Goal: Task Accomplishment & Management: Manage account settings

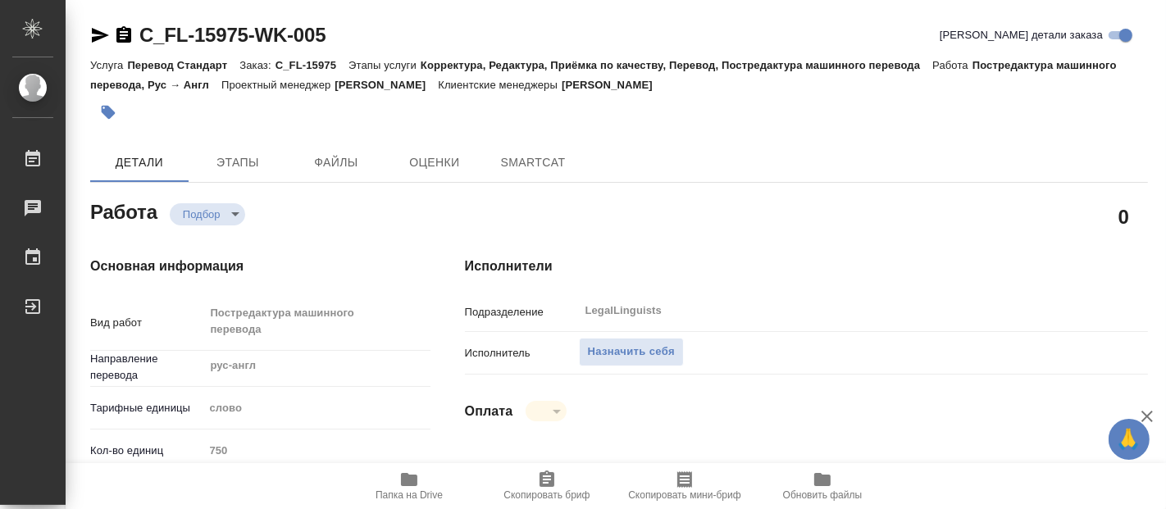
type textarea "x"
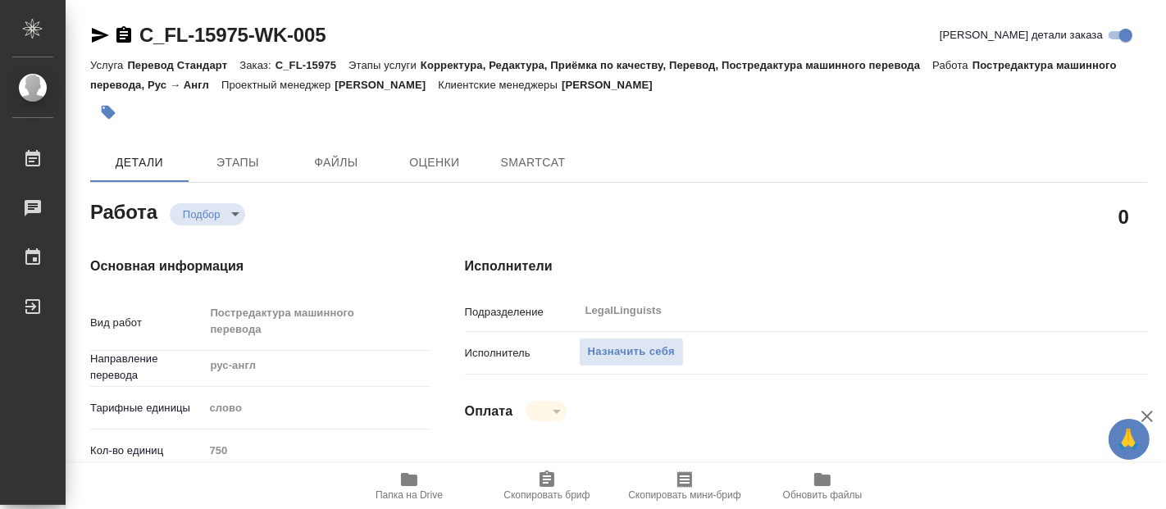
type textarea "x"
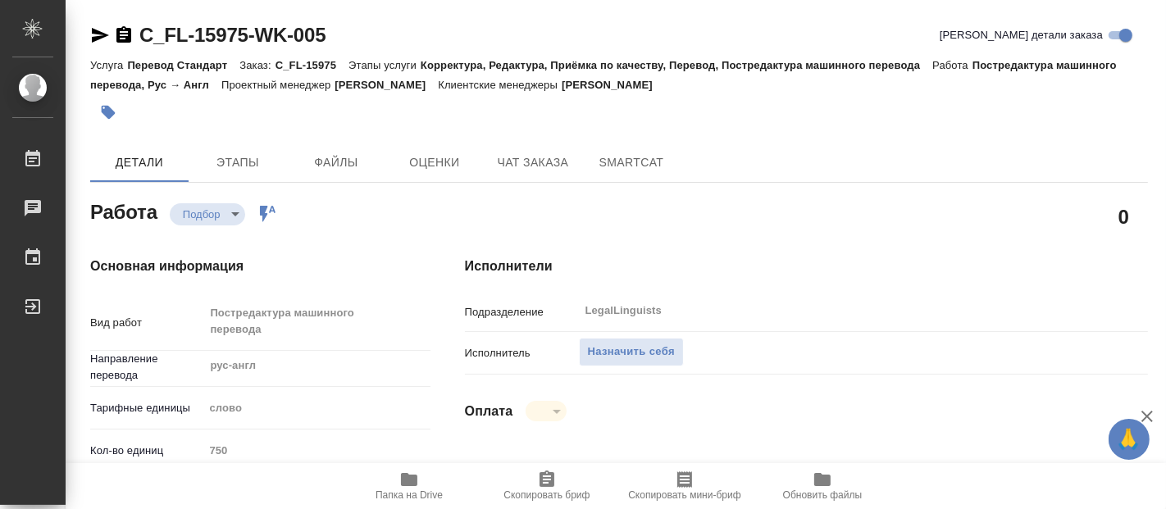
type textarea "x"
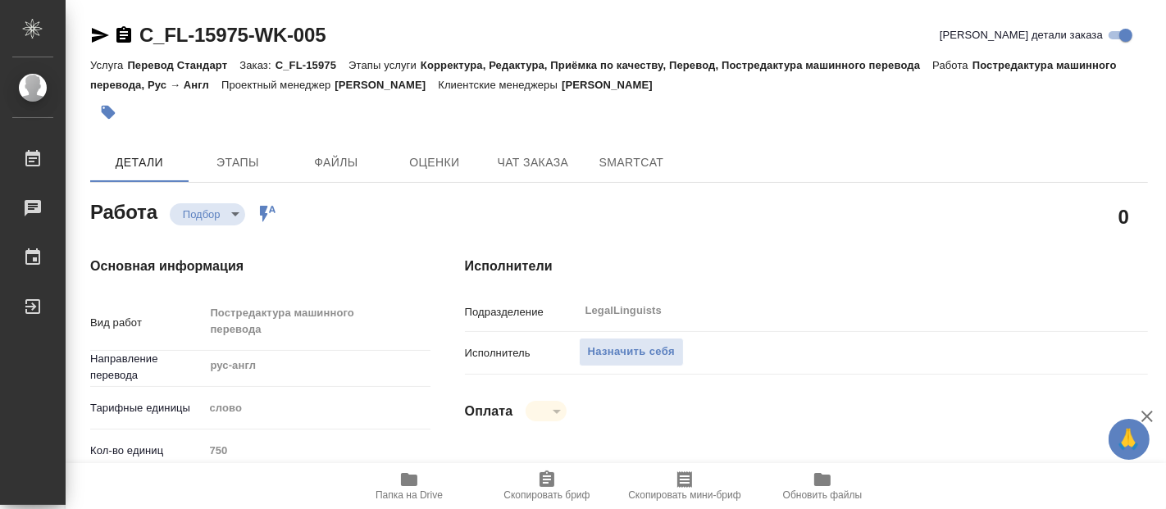
type textarea "x"
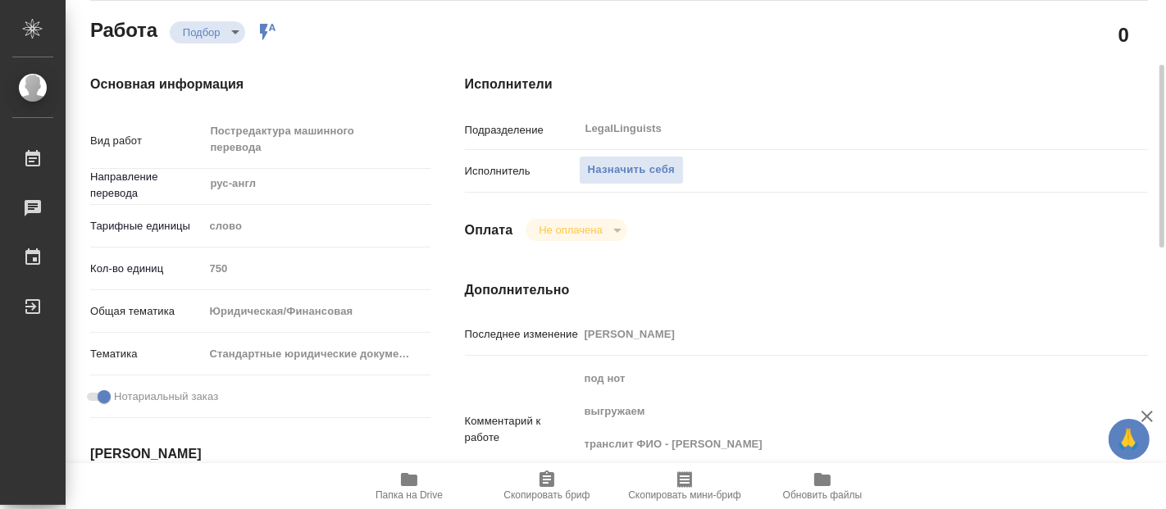
scroll to position [364, 0]
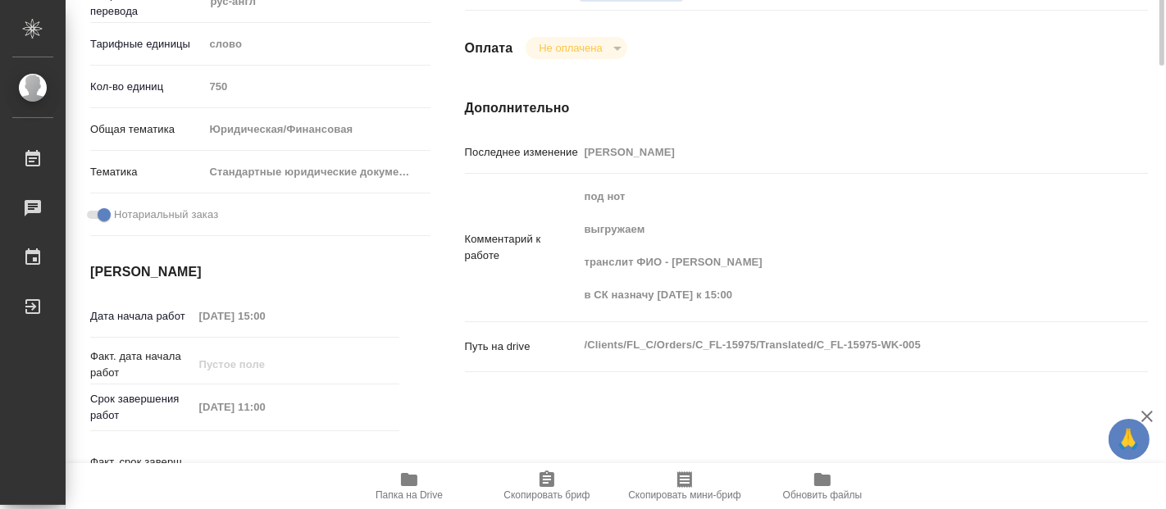
type textarea "x"
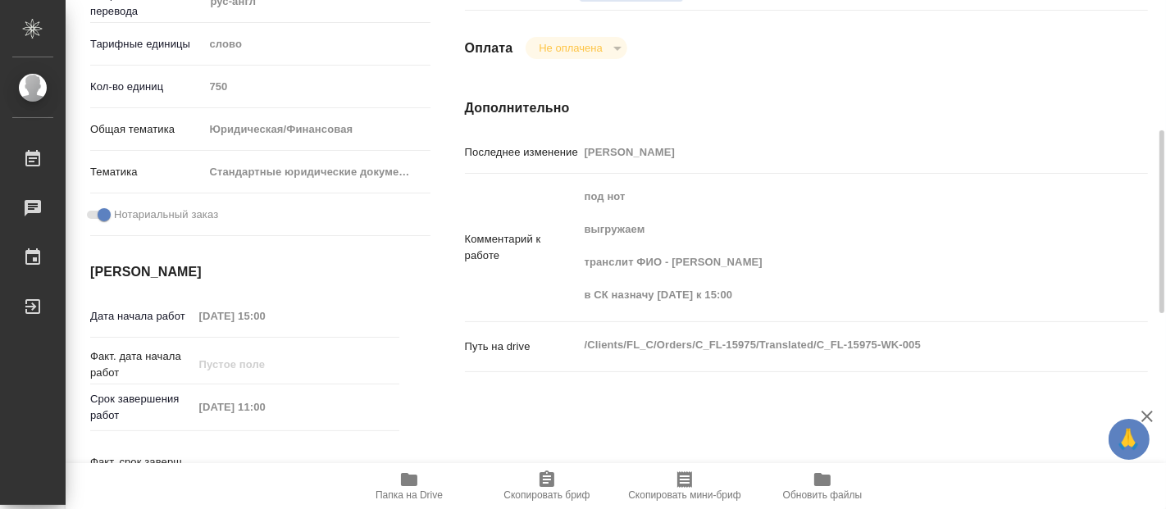
type textarea "x"
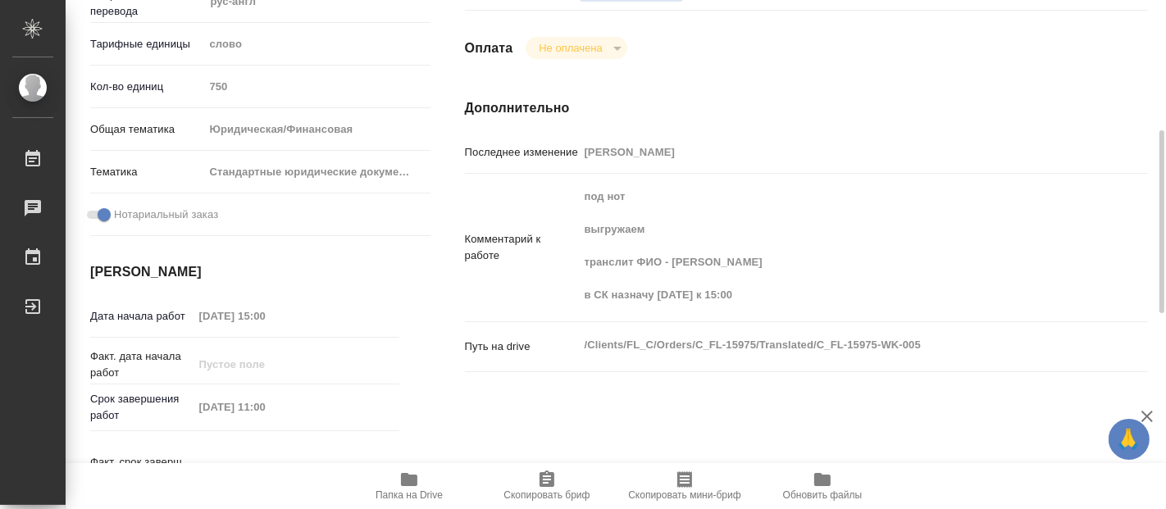
type textarea "x"
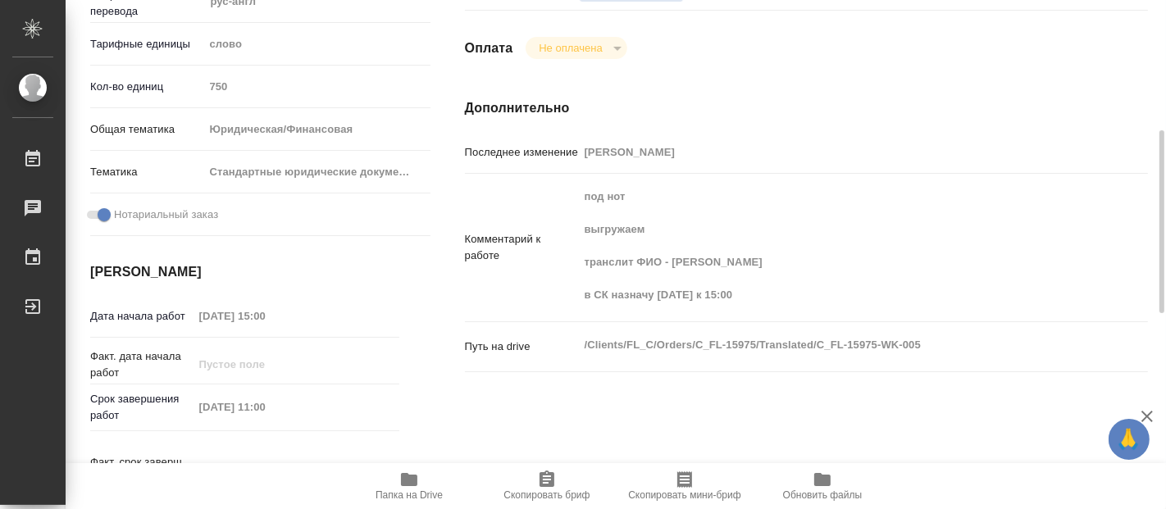
type textarea "x"
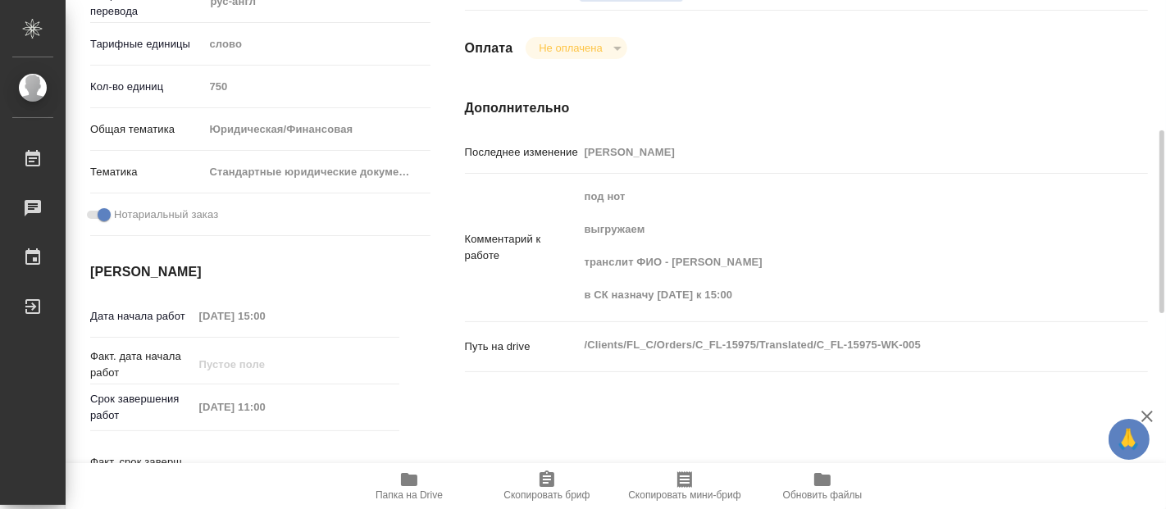
type textarea "x"
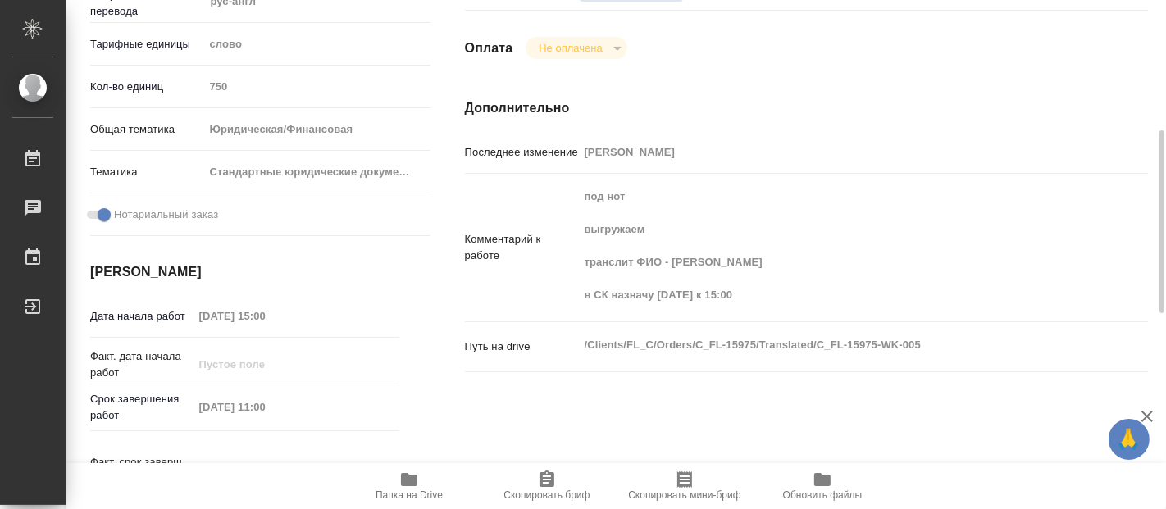
type textarea "x"
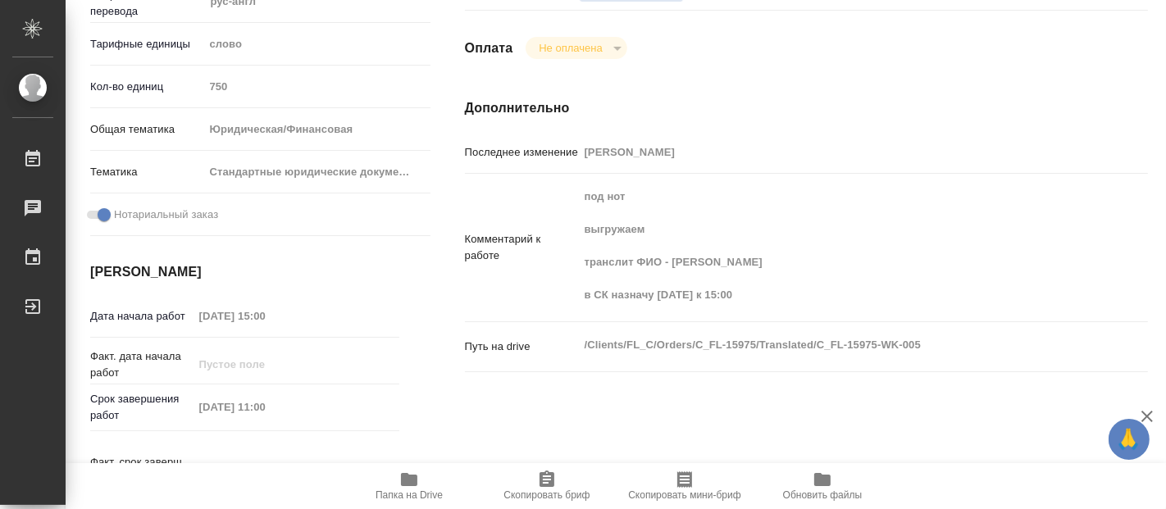
type textarea "x"
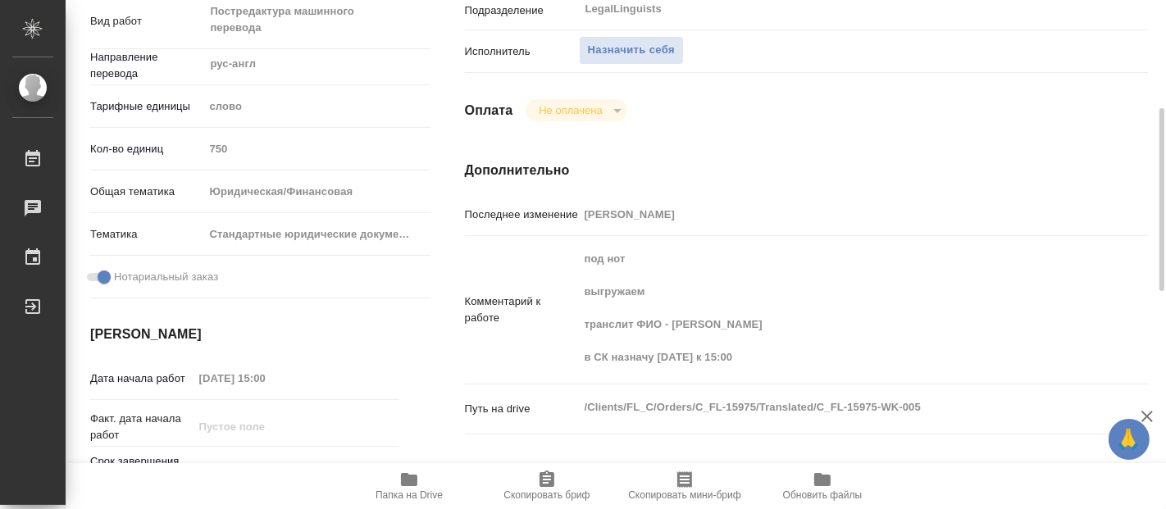
scroll to position [575, 0]
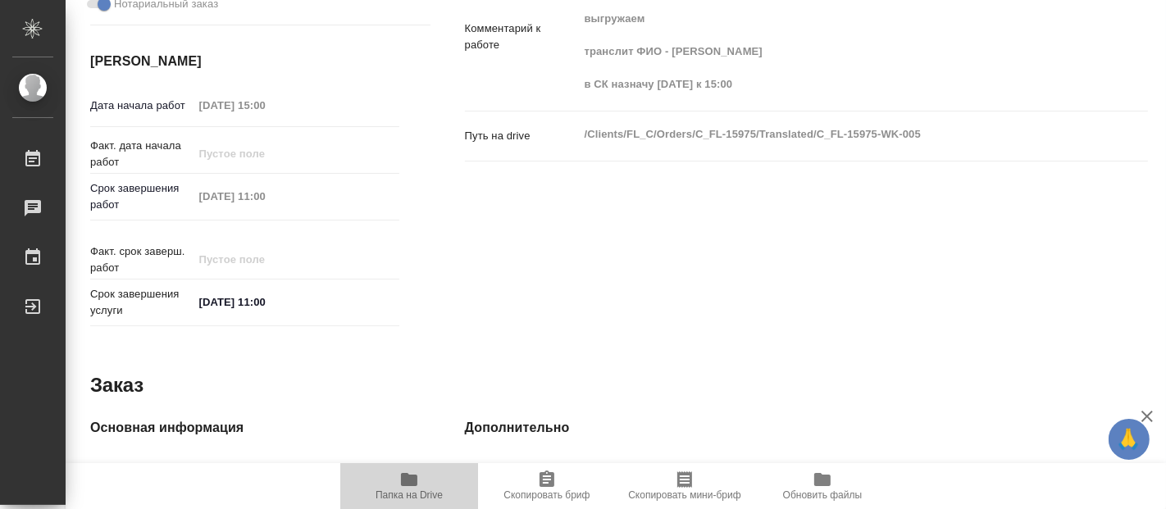
click at [394, 486] on span "Папка на Drive" at bounding box center [409, 485] width 118 height 31
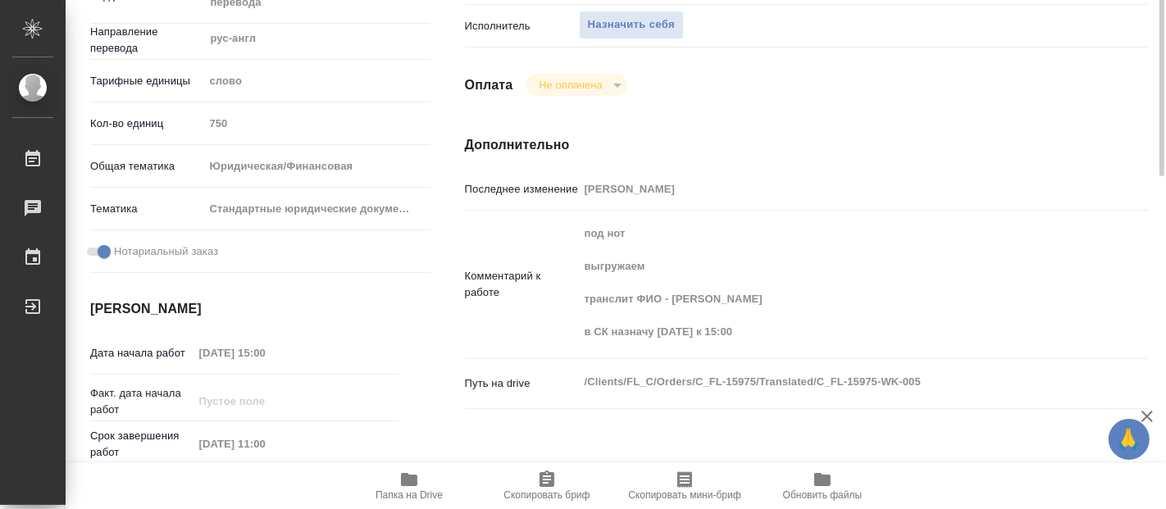
scroll to position [145, 0]
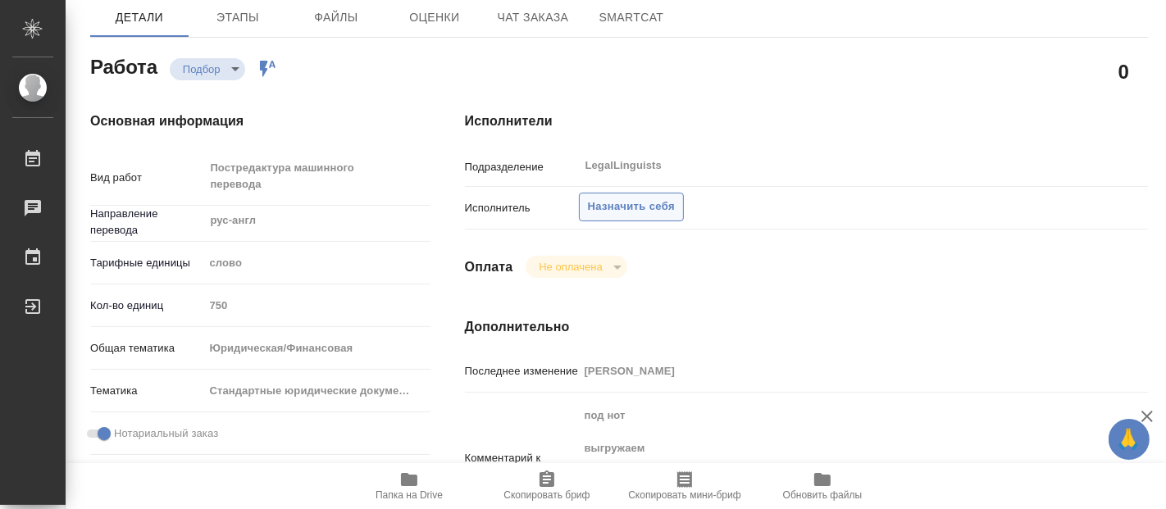
click at [602, 203] on span "Назначить себя" at bounding box center [631, 207] width 87 height 19
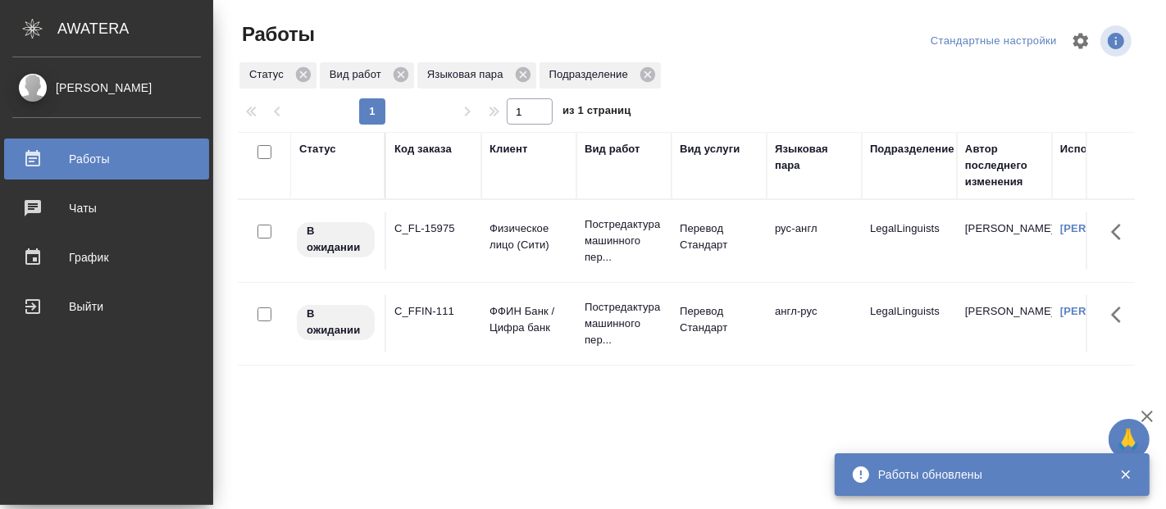
click at [514, 316] on p "ФФИН Банк / Цифра банк" at bounding box center [529, 320] width 79 height 33
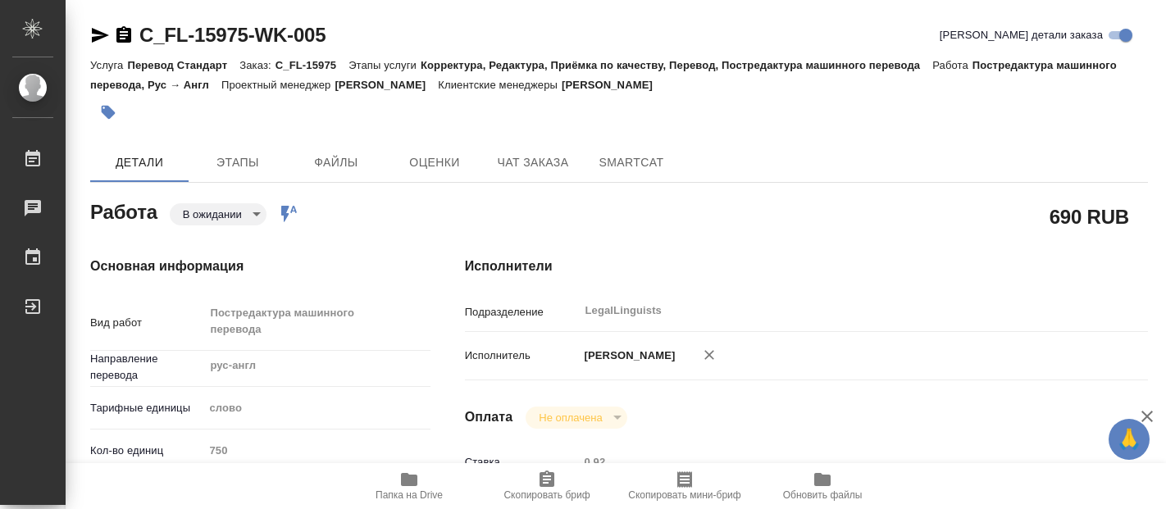
type textarea "x"
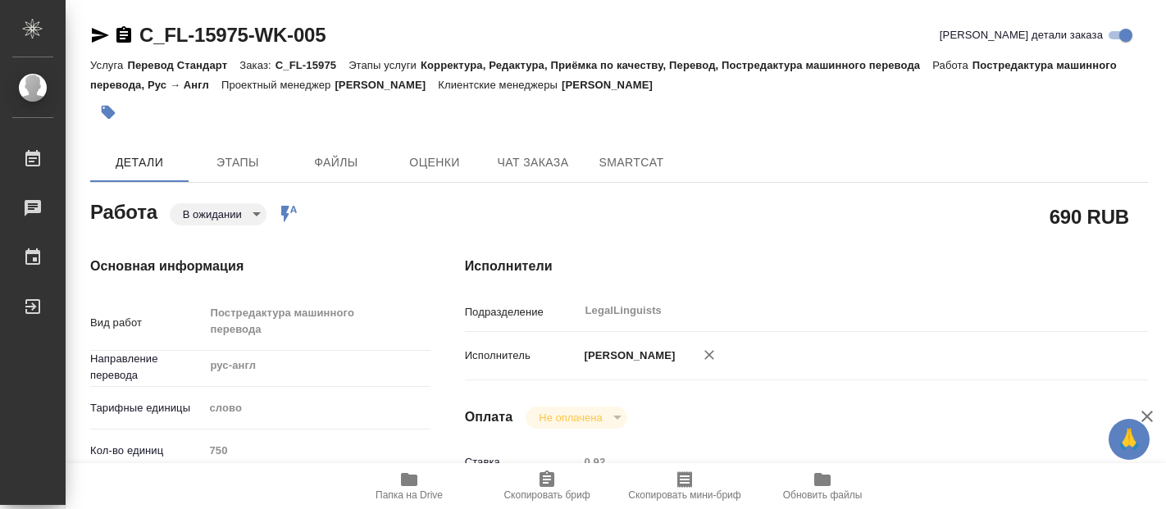
type textarea "x"
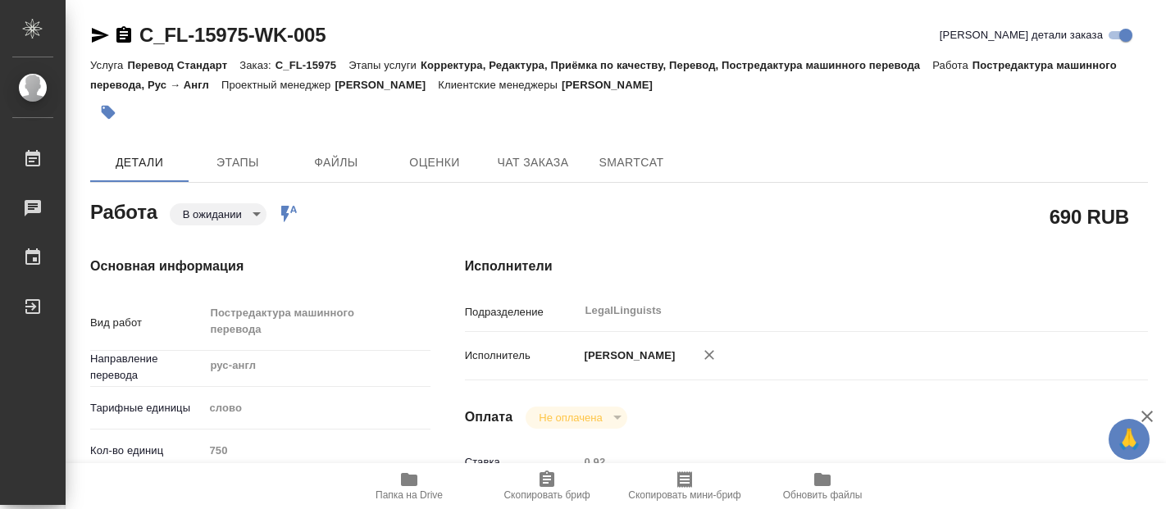
type textarea "x"
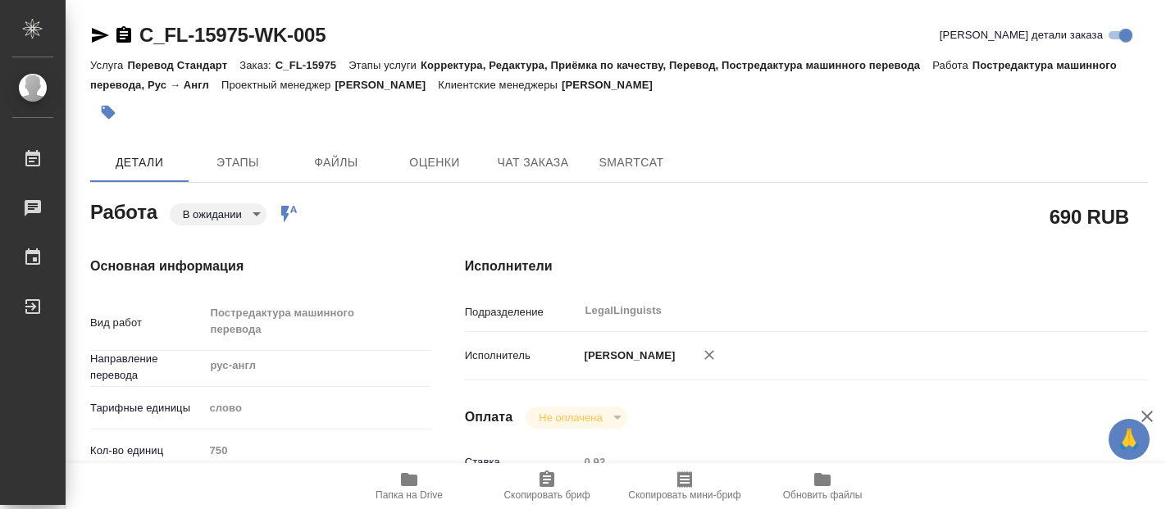
type textarea "x"
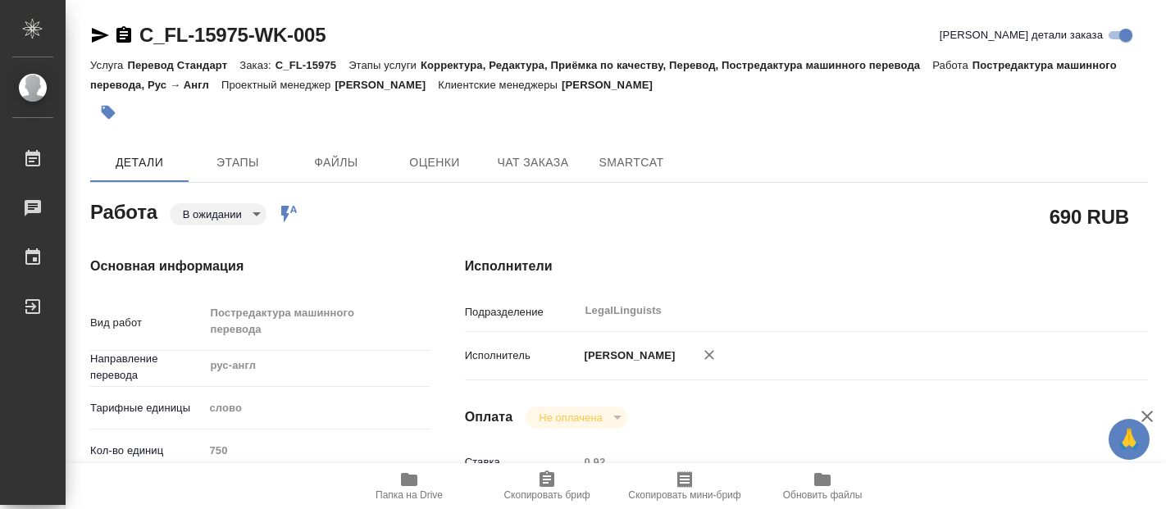
type textarea "x"
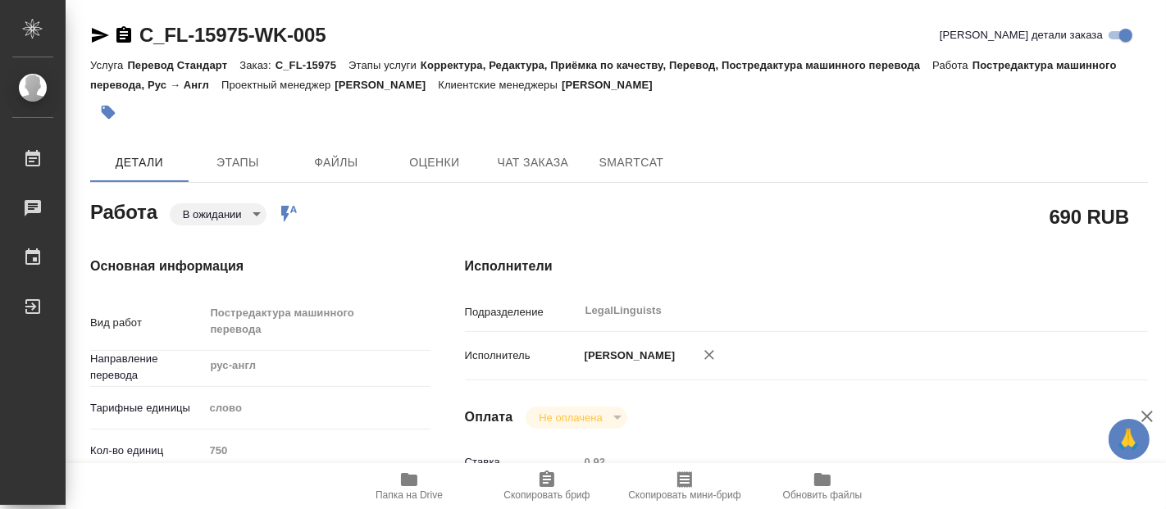
type textarea "x"
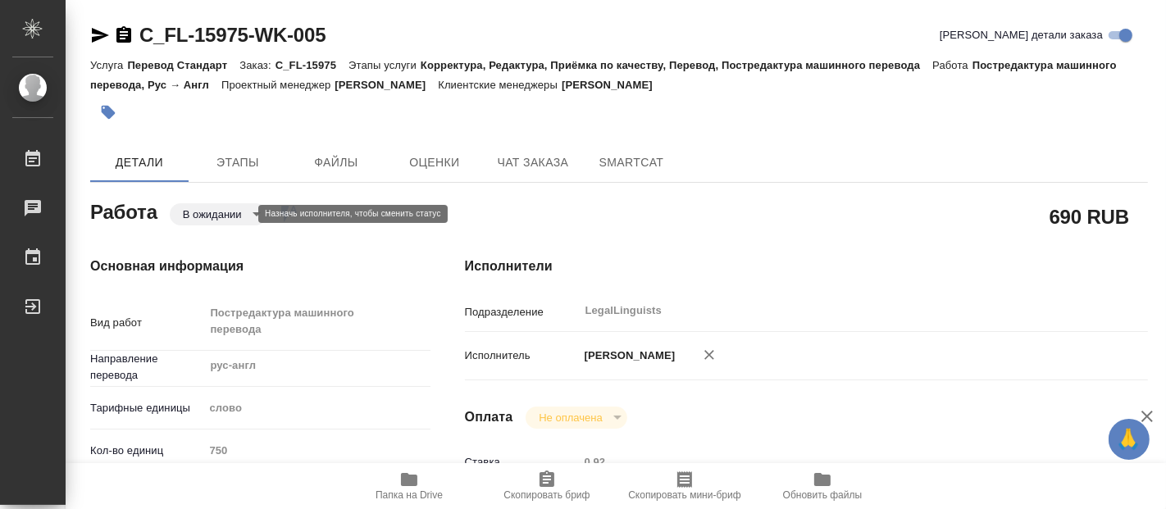
click at [245, 215] on body "🙏 .cls-1 fill:#fff; AWATERA Fadeeva Elena Работы 0 Чаты График Выйти C_FL-15975…" at bounding box center [583, 254] width 1166 height 509
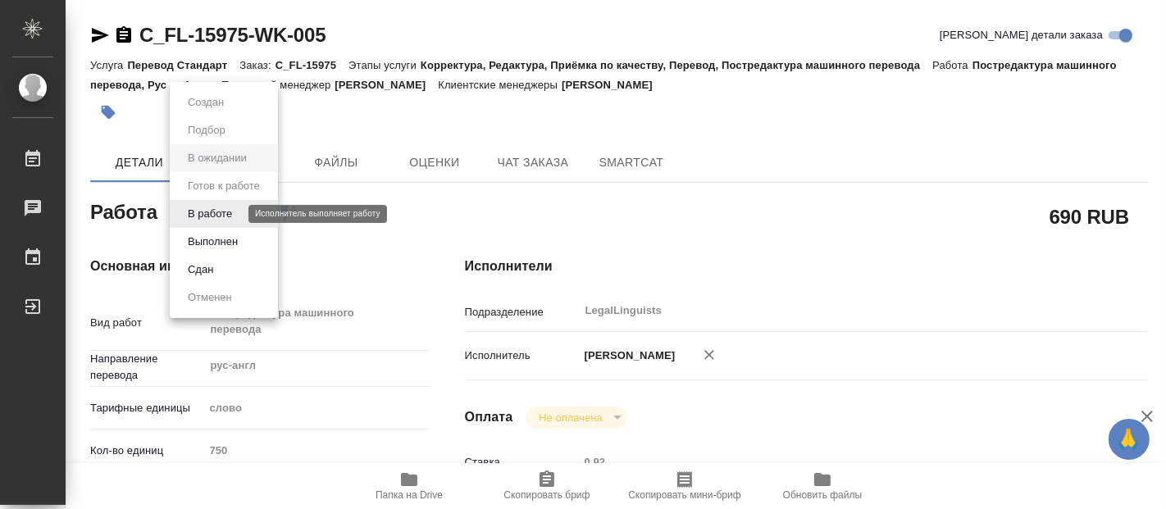
click at [217, 215] on button "В работе" at bounding box center [210, 214] width 54 height 18
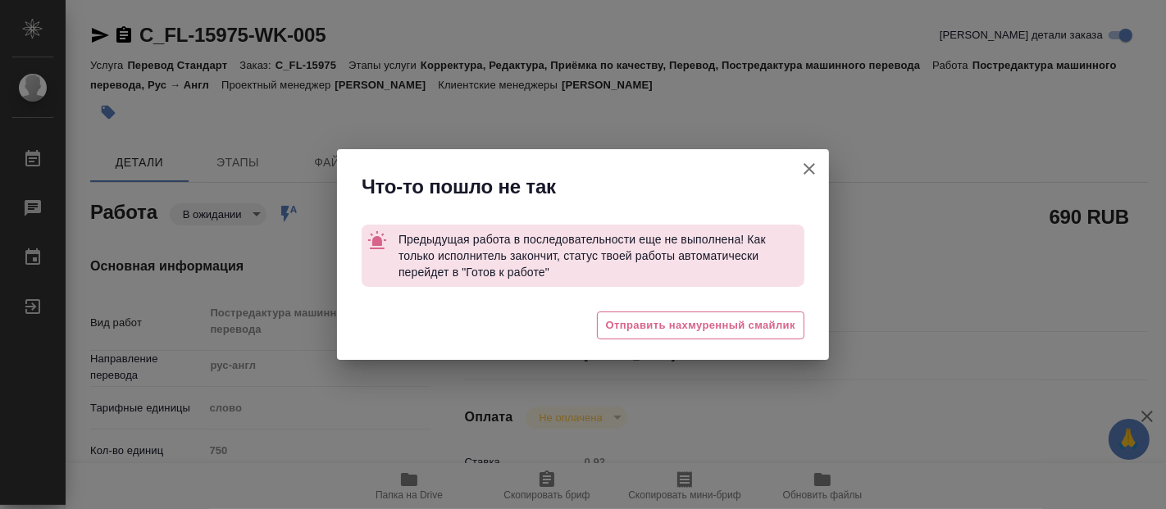
click at [807, 175] on icon "button" at bounding box center [810, 169] width 20 height 20
type textarea "x"
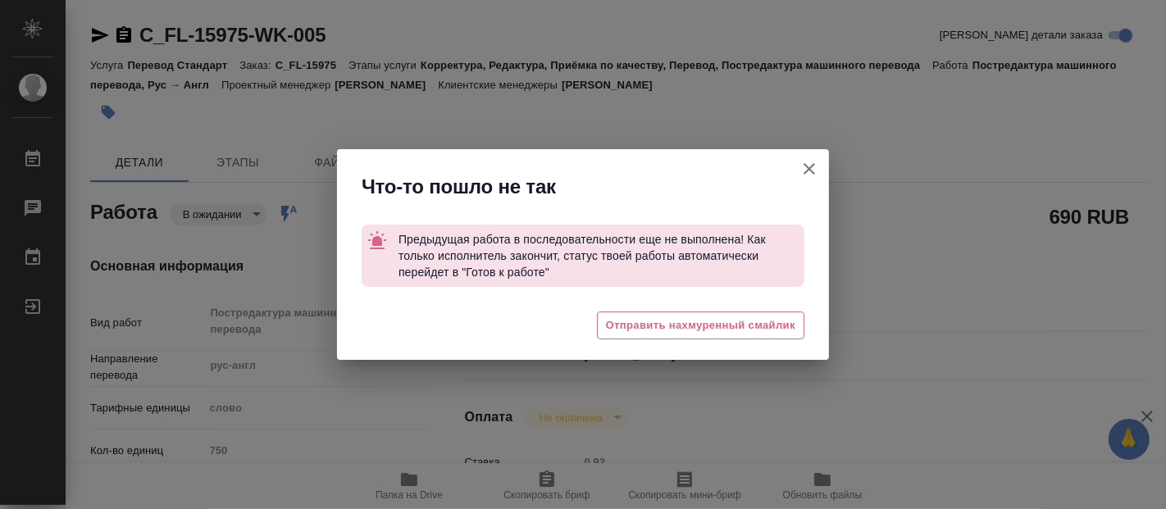
type textarea "x"
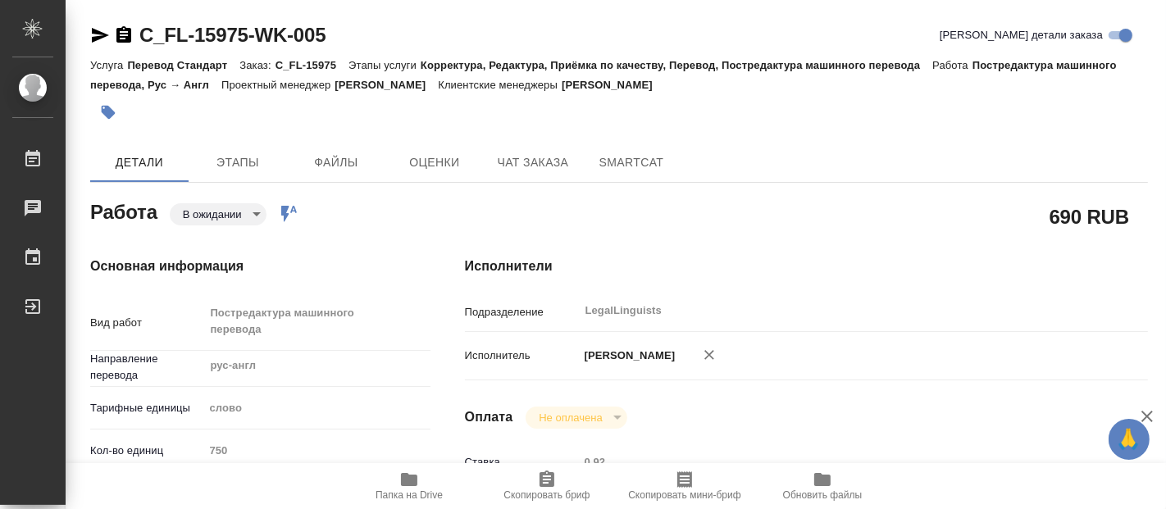
type textarea "x"
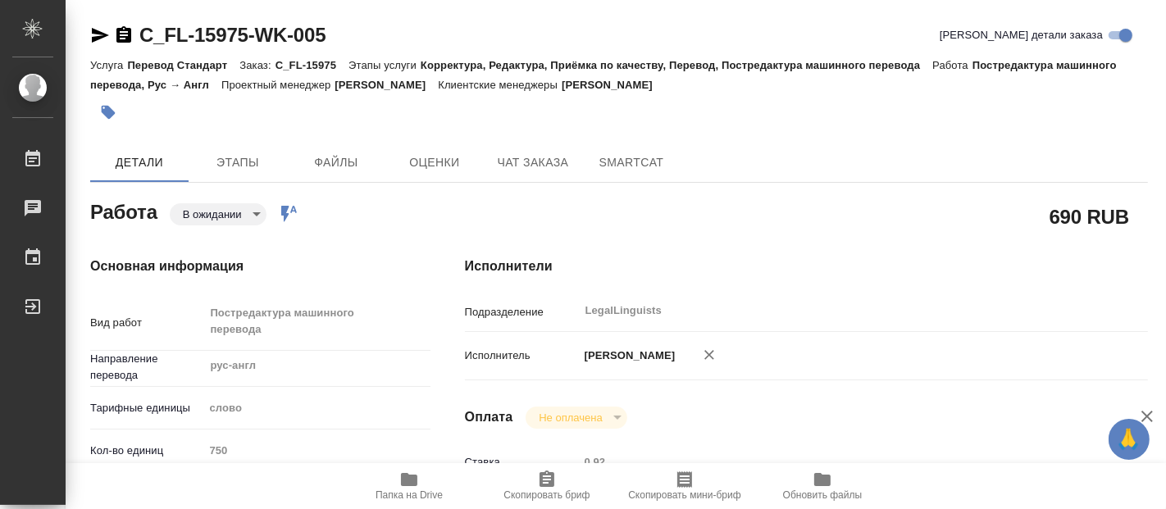
type textarea "x"
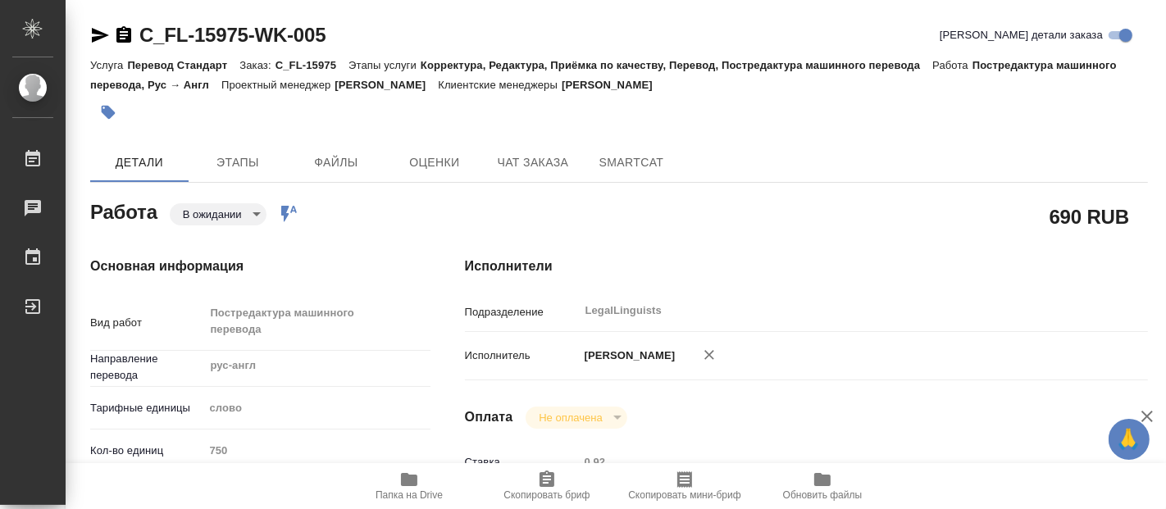
type textarea "x"
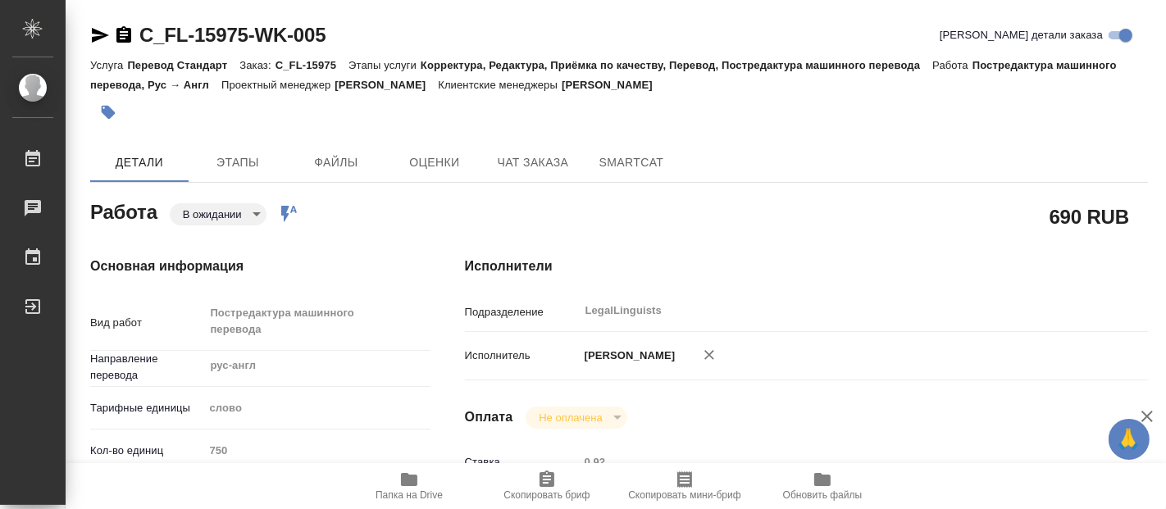
type textarea "x"
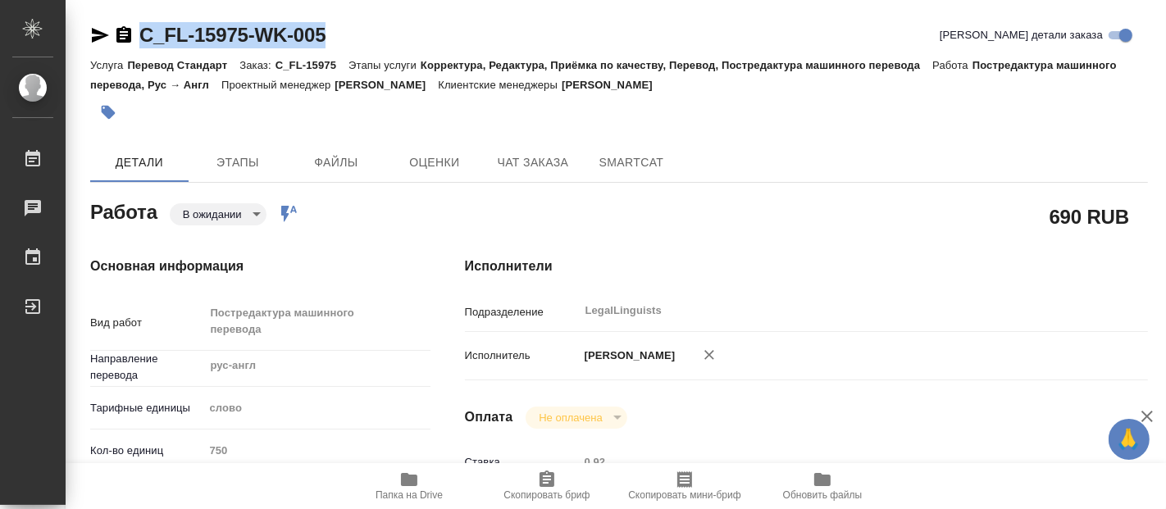
drag, startPoint x: 355, startPoint y: 30, endPoint x: 143, endPoint y: 25, distance: 212.5
click at [143, 25] on div "C_FL-15975-WK-005 Кратко детали заказа" at bounding box center [619, 35] width 1058 height 26
copy link "C_FL-15975-WK-005"
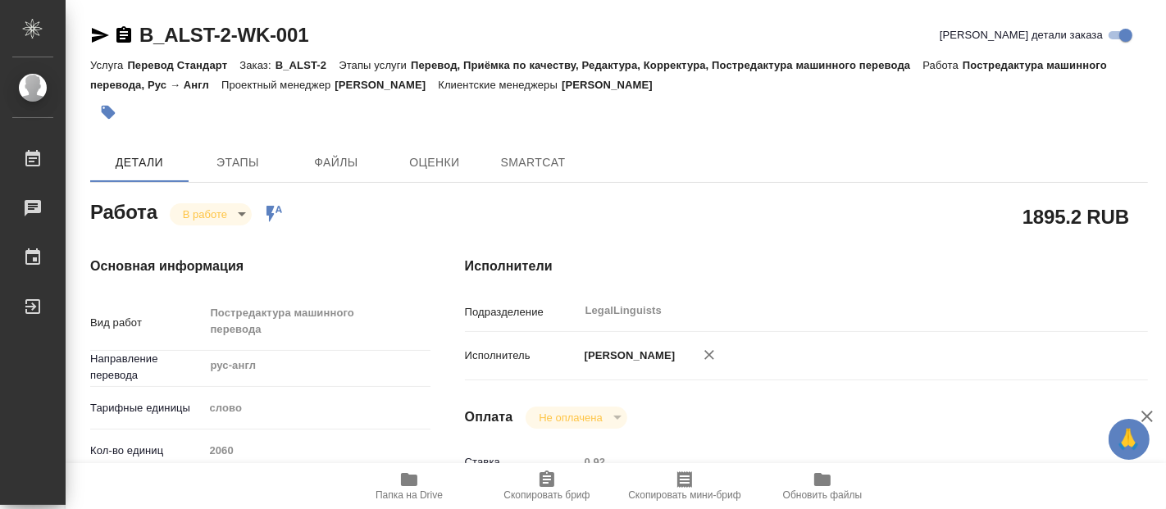
type textarea "x"
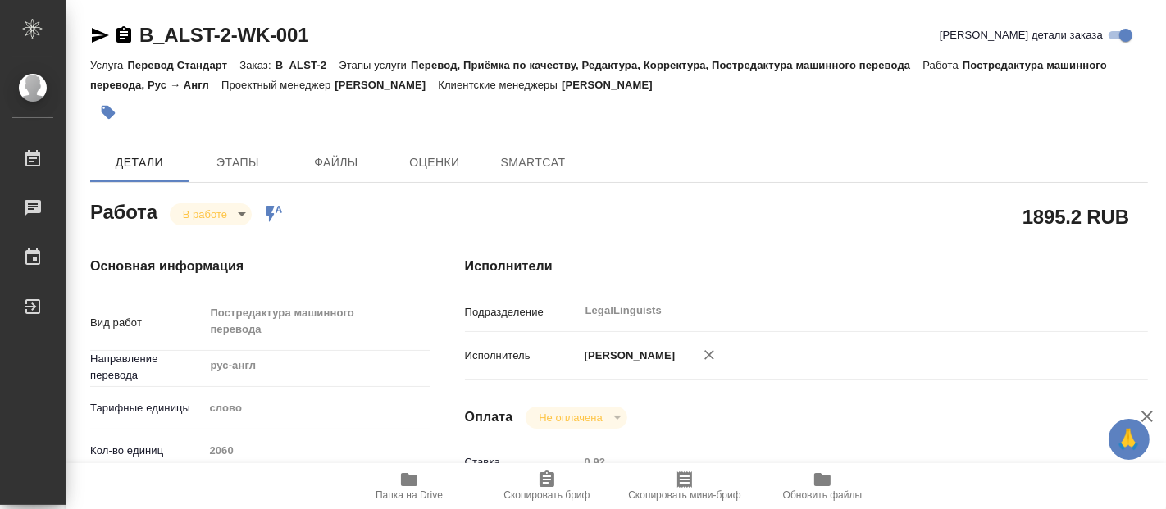
type textarea "x"
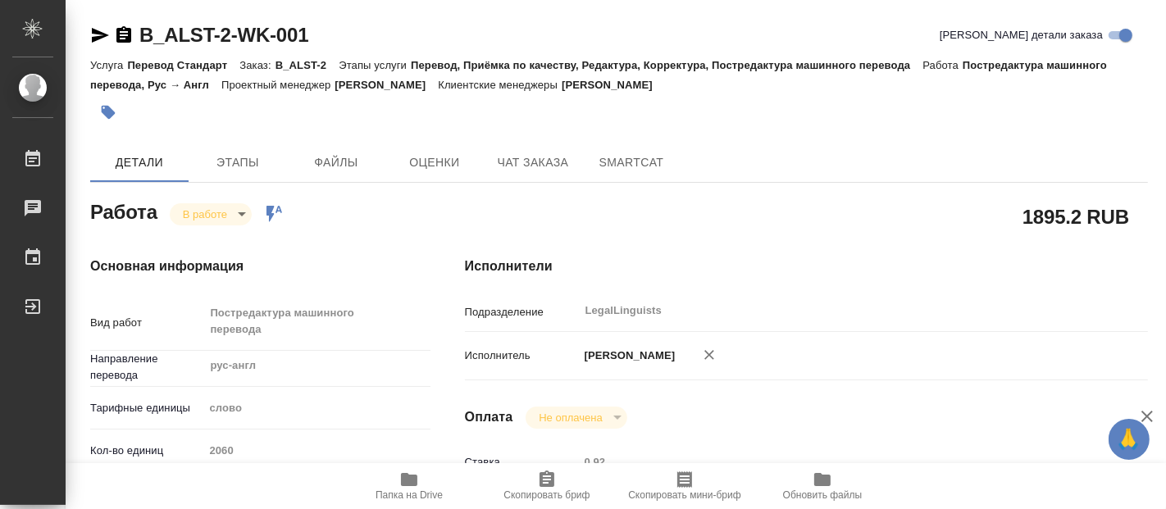
type textarea "x"
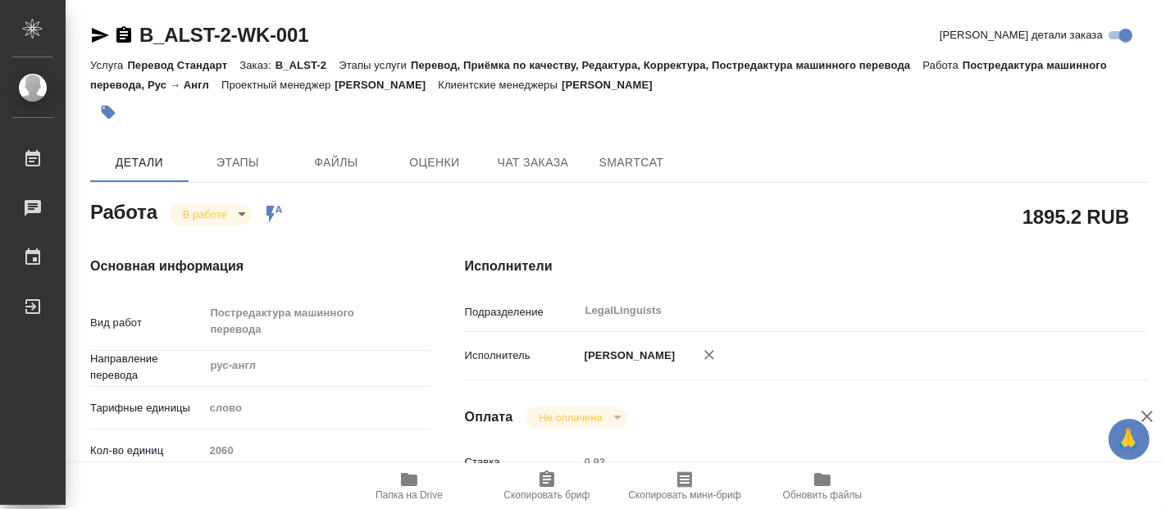
type textarea "x"
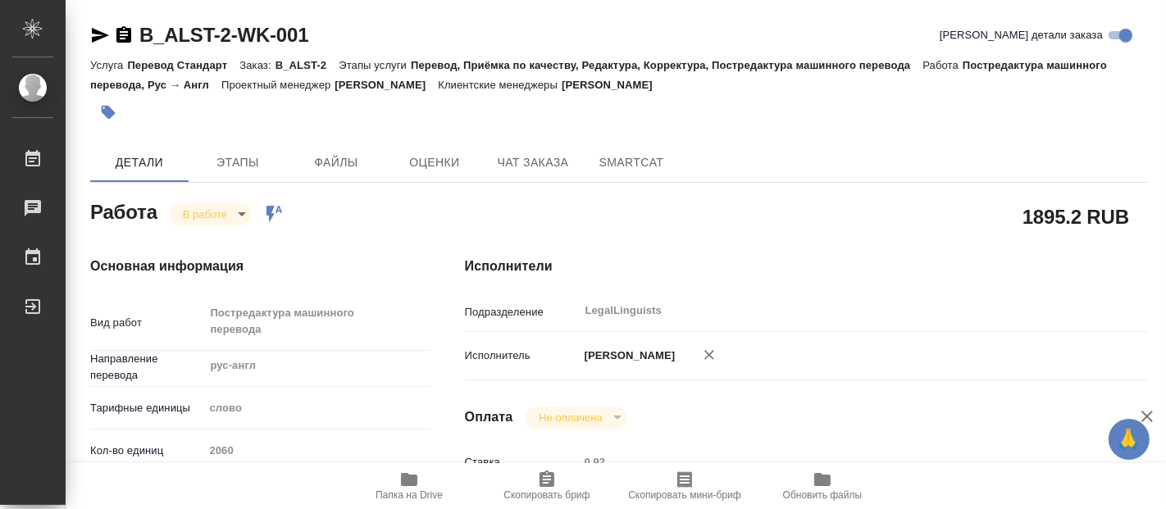
type textarea "x"
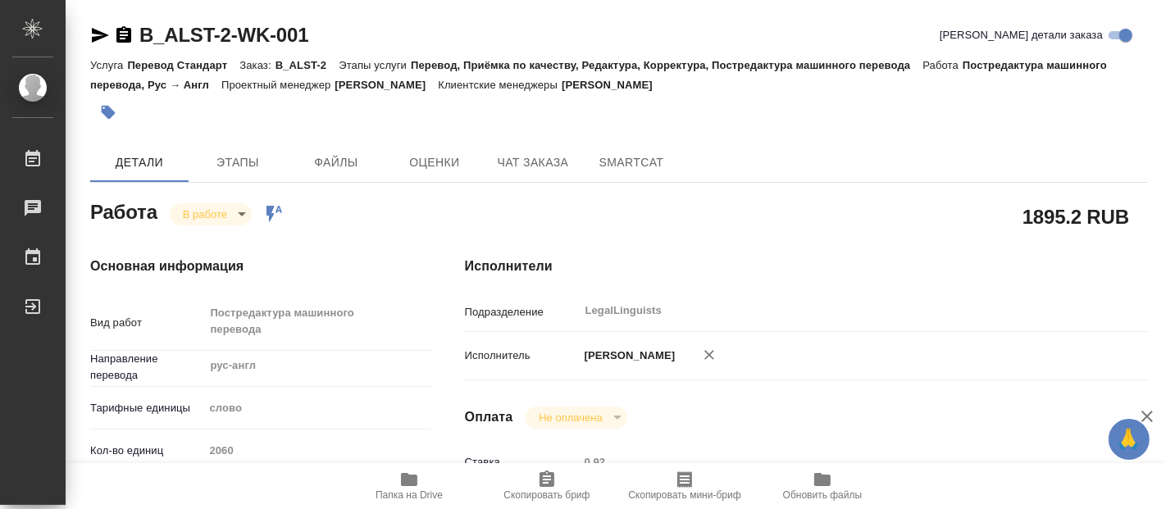
type textarea "x"
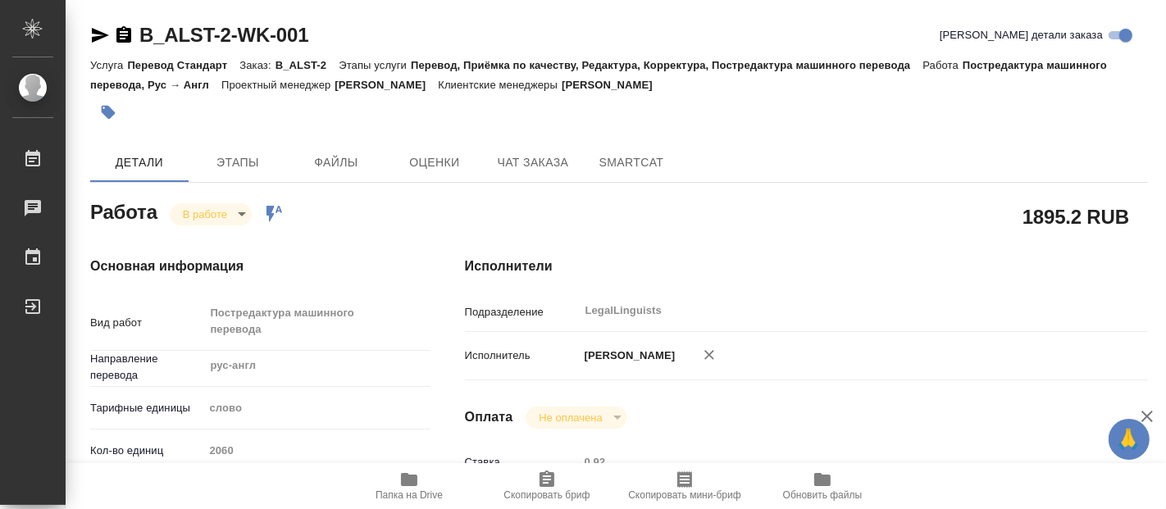
type textarea "x"
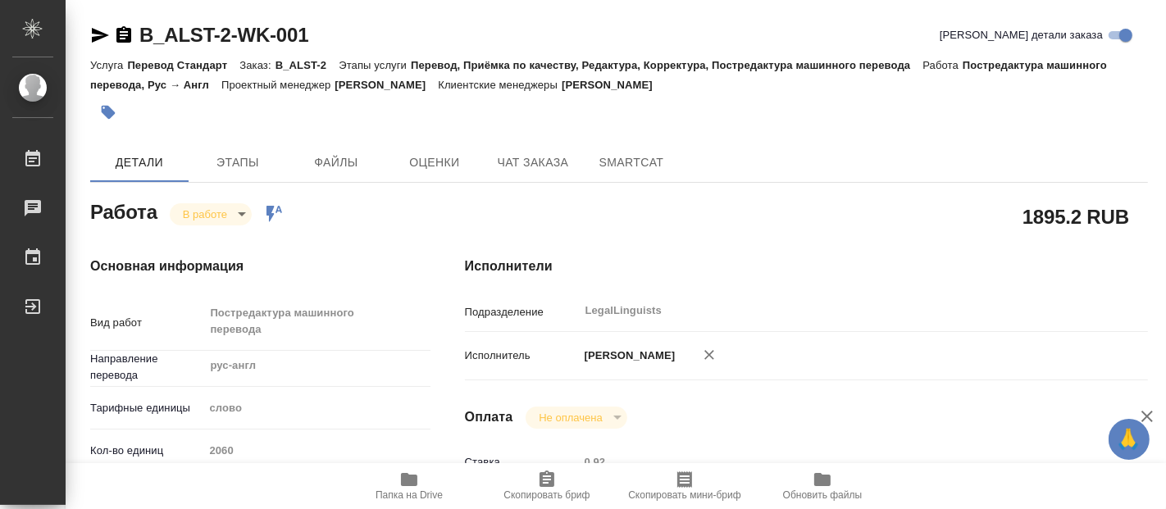
type textarea "x"
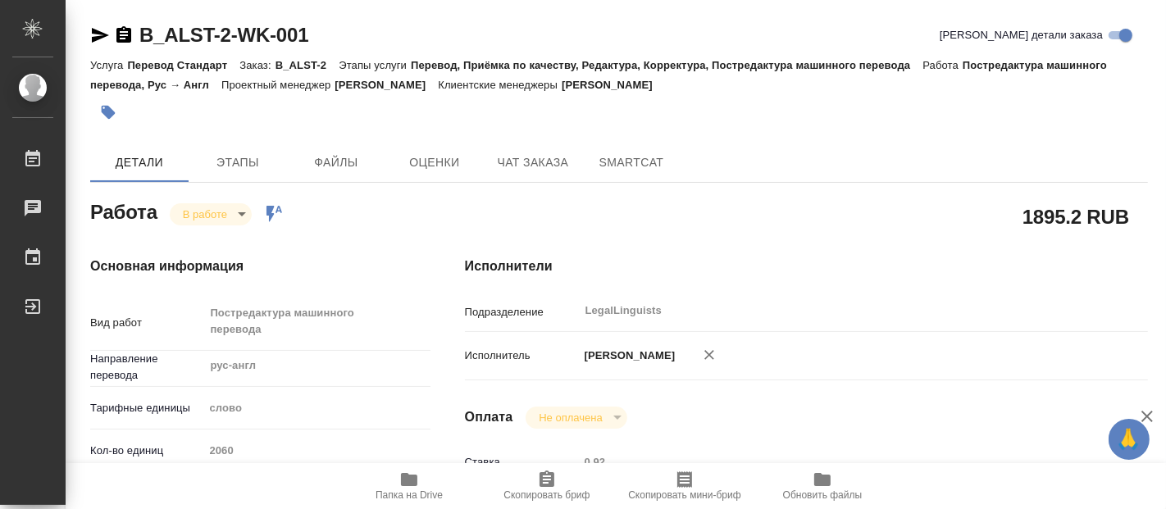
scroll to position [182, 0]
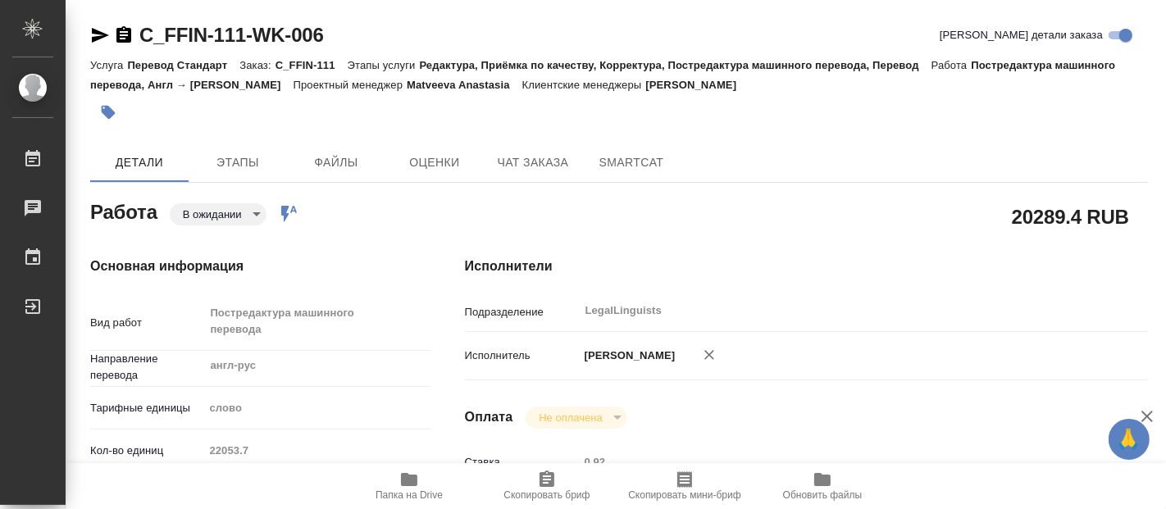
type textarea "x"
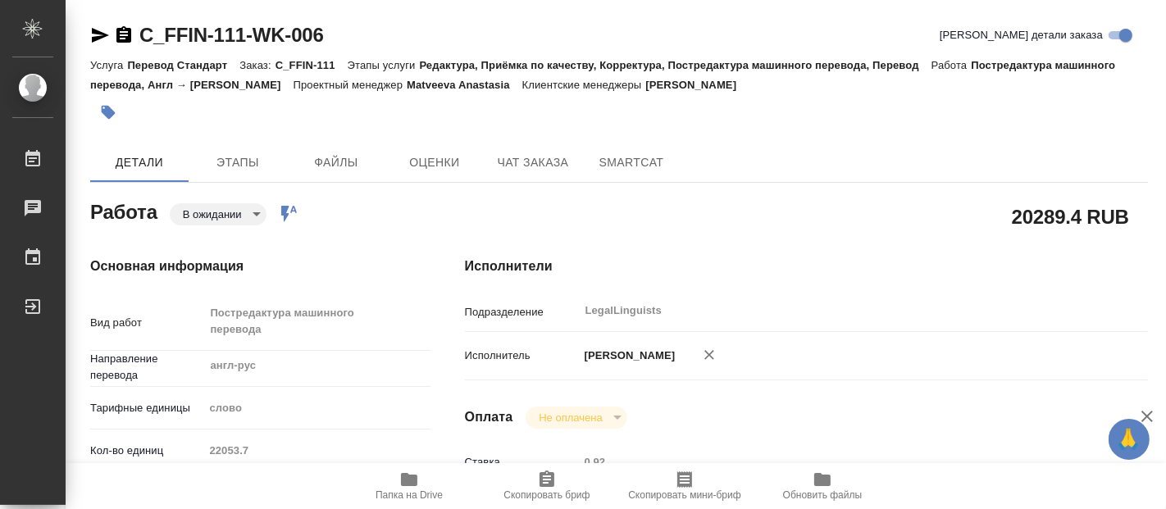
type textarea "x"
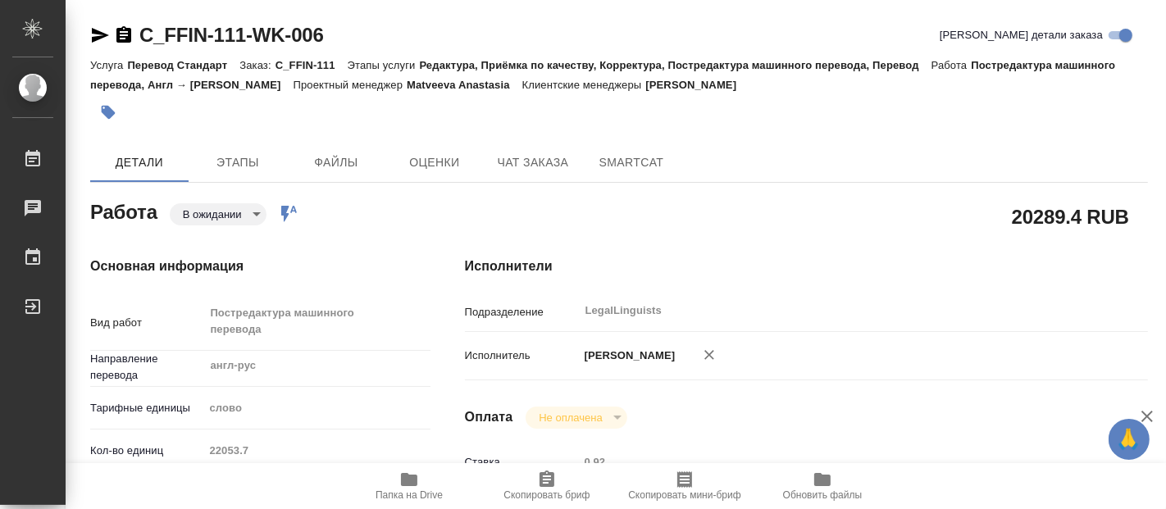
type textarea "x"
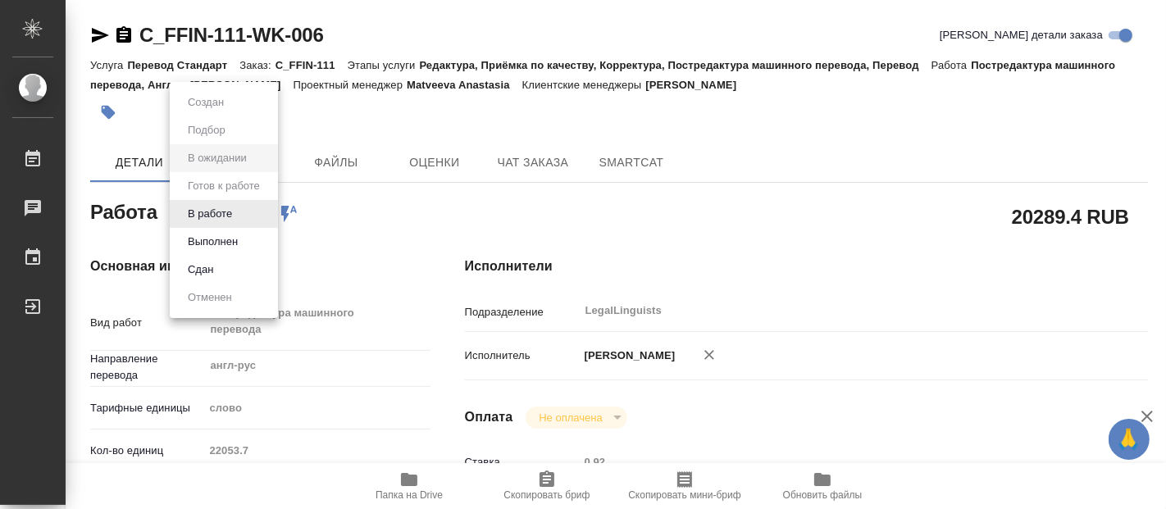
click at [250, 214] on body "🙏 .cls-1 fill:#fff; AWATERA Fadeeva Elena Работы 0 Чаты График Выйти C_FFIN-111…" at bounding box center [583, 254] width 1166 height 509
type textarea "x"
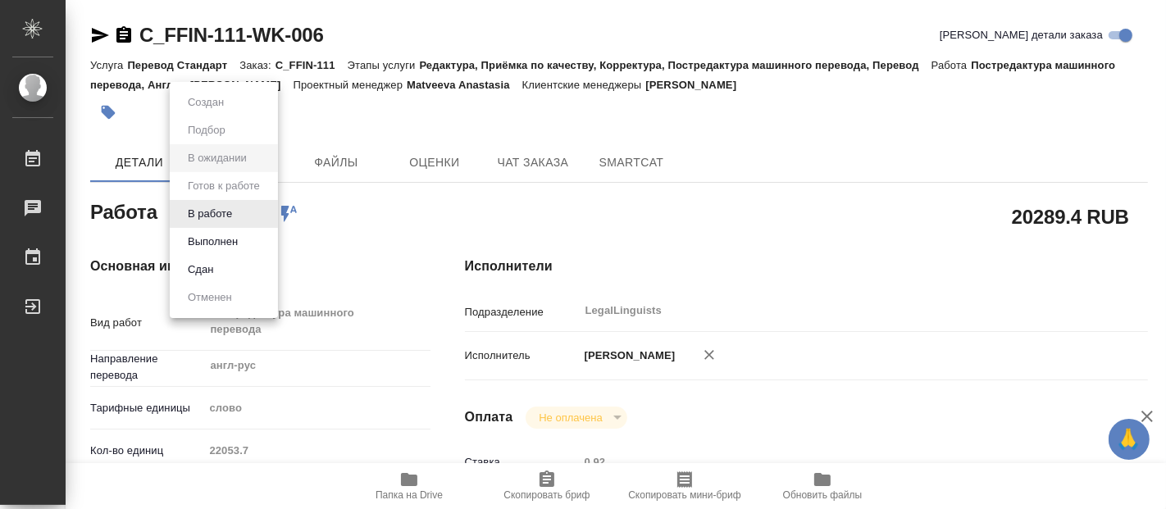
type textarea "x"
click at [225, 211] on button "В работе" at bounding box center [210, 214] width 54 height 18
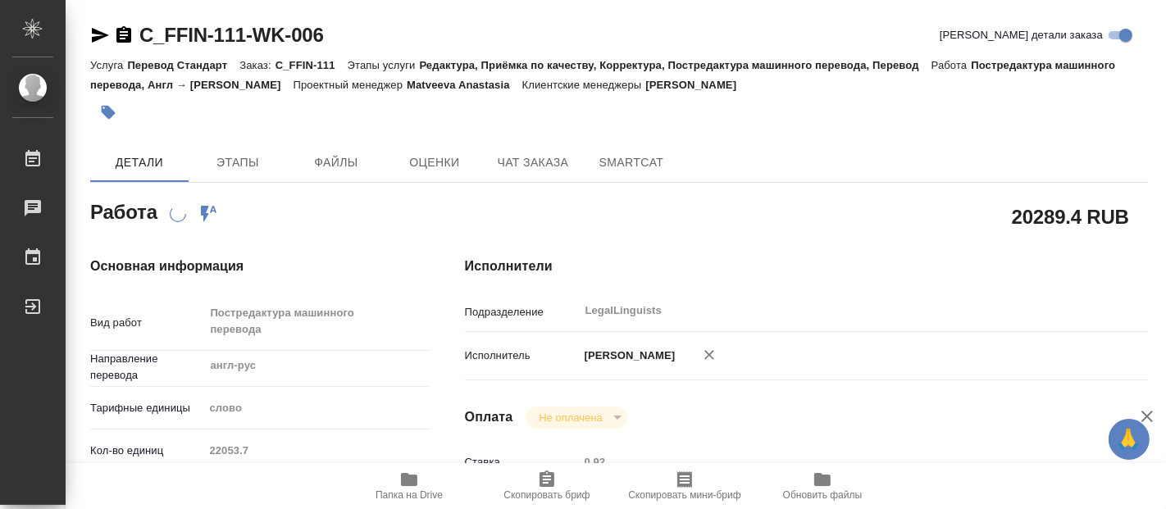
type textarea "x"
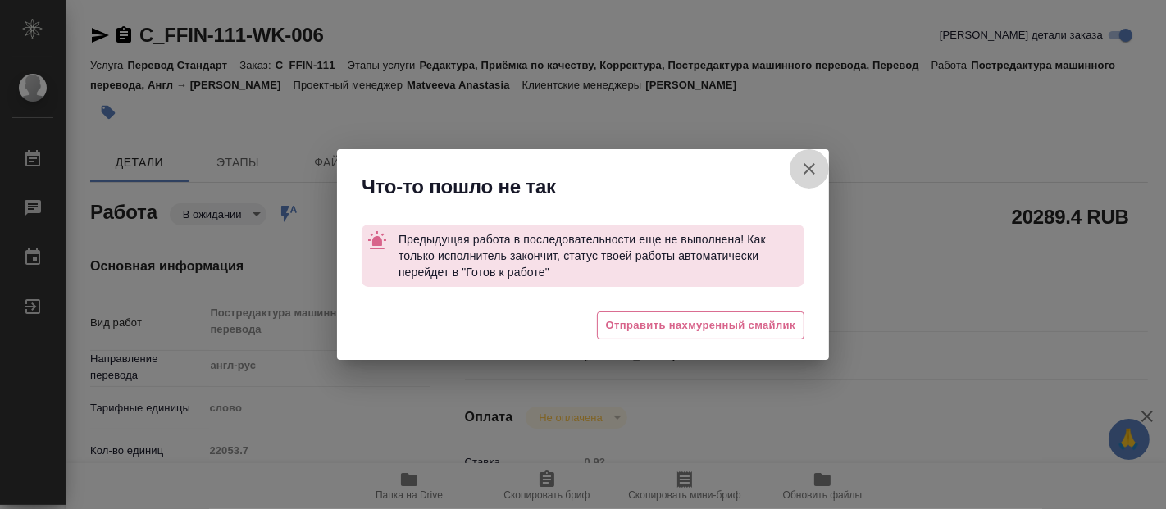
click at [809, 164] on icon "button" at bounding box center [810, 169] width 20 height 20
type textarea "x"
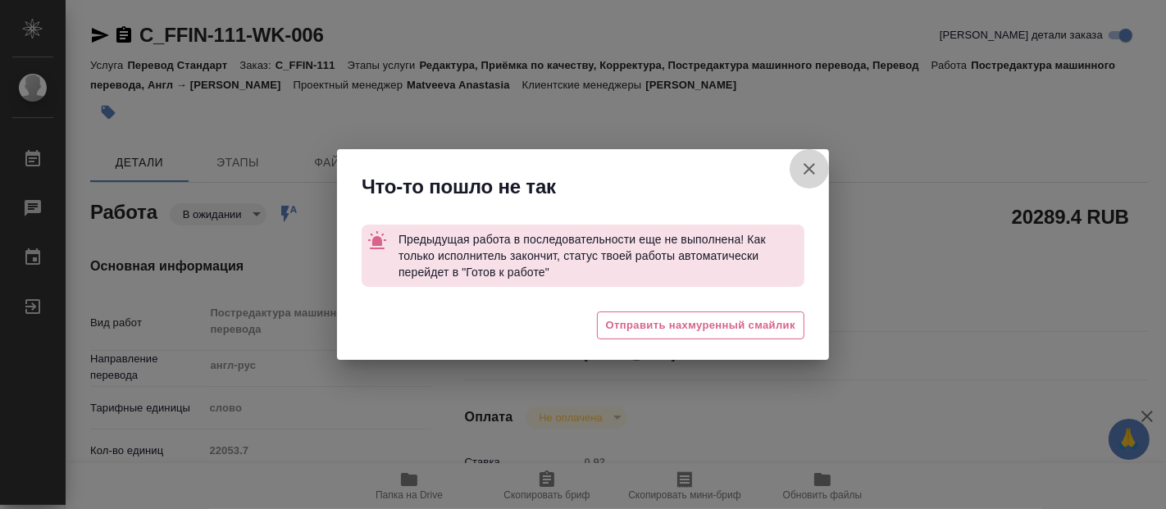
type textarea "x"
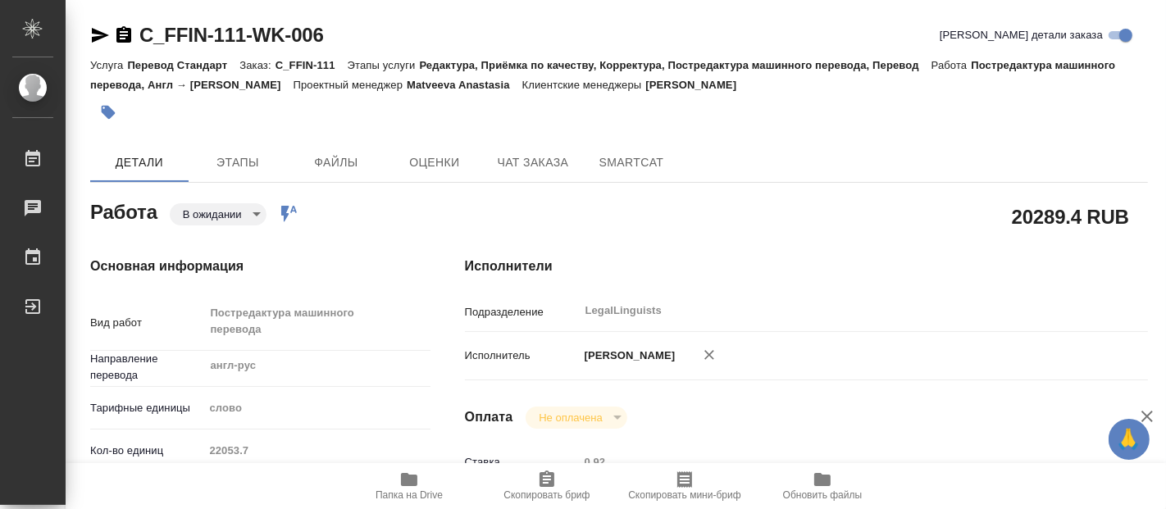
type textarea "x"
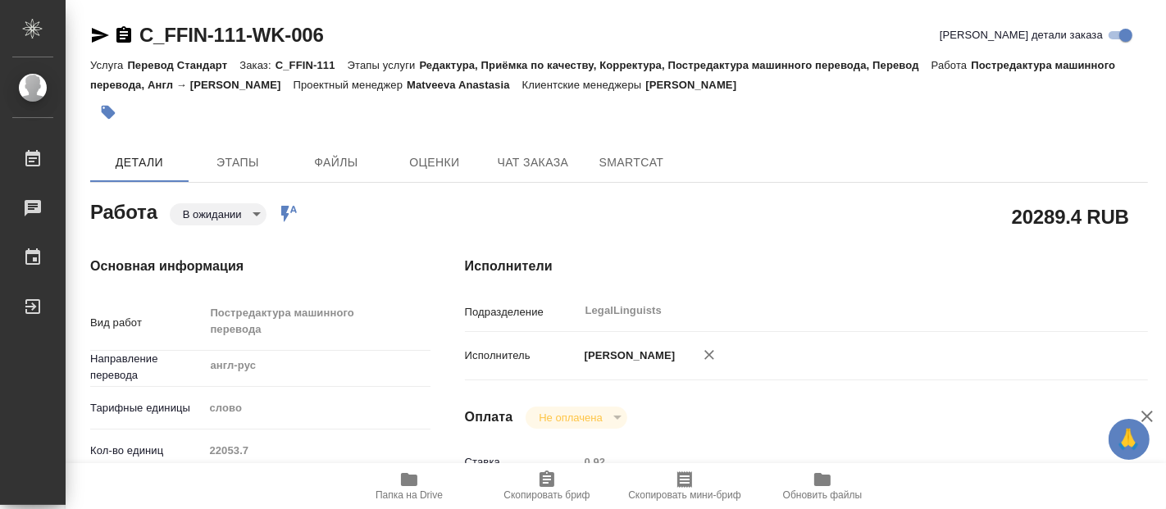
type textarea "x"
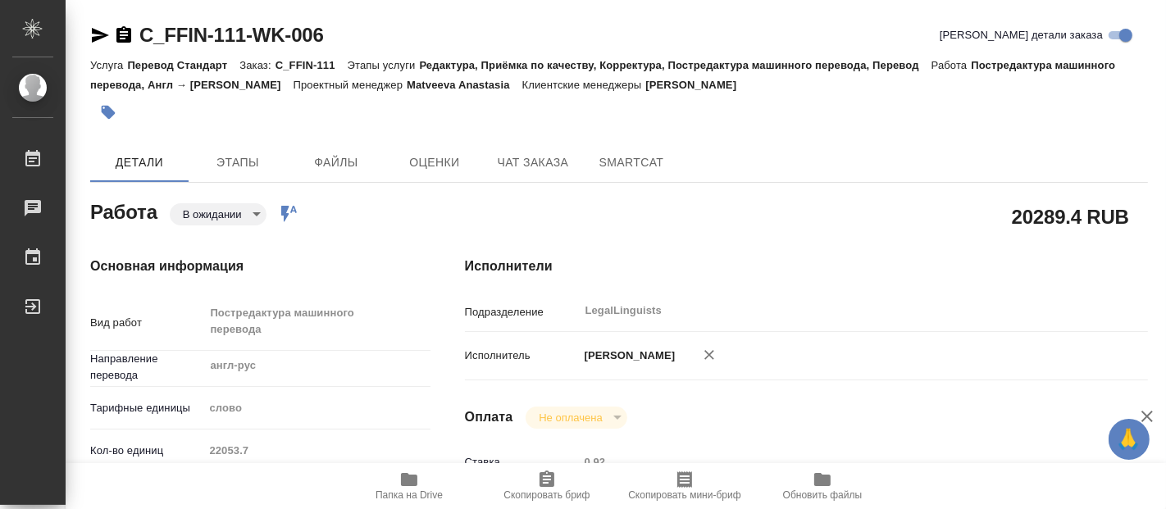
type textarea "x"
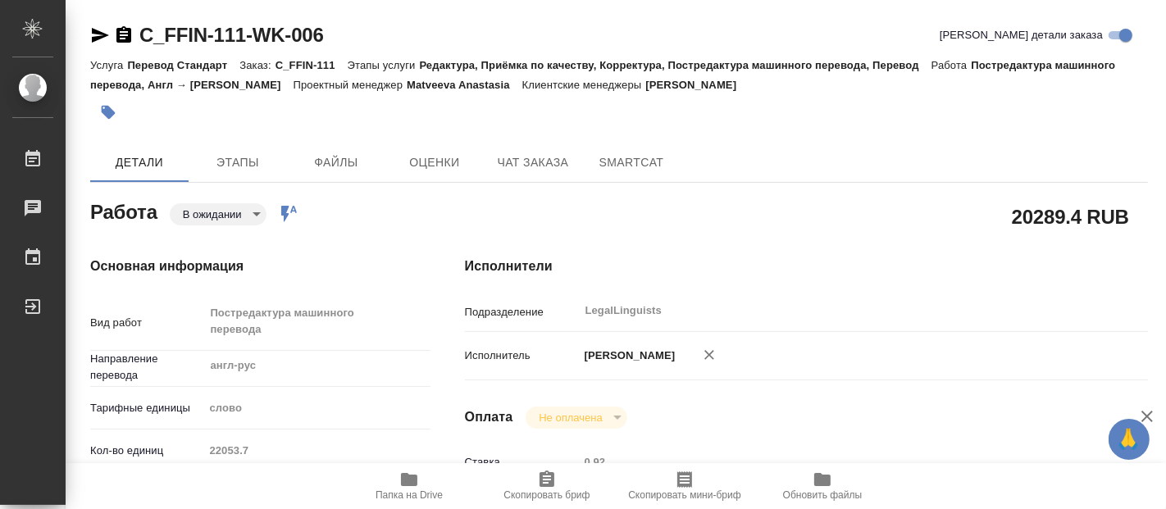
type textarea "x"
